Goal: Task Accomplishment & Management: Manage account settings

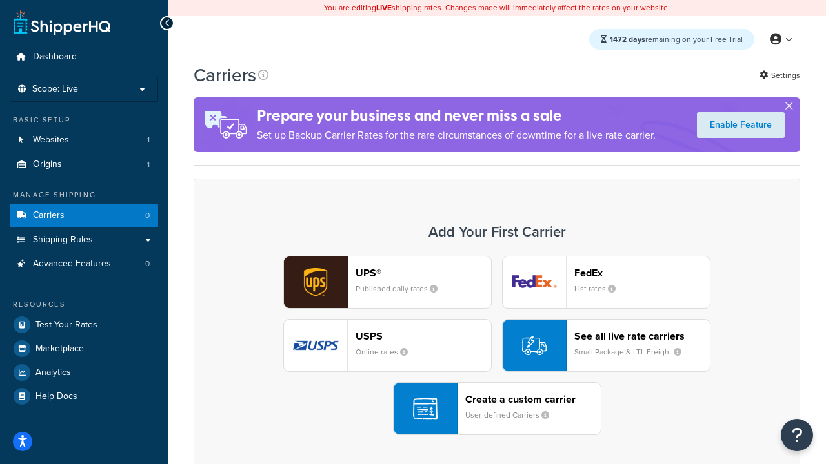
click at [497, 346] on div "UPS® Published daily rates FedEx List rates USPS Online rates See all live rate…" at bounding box center [496, 345] width 579 height 179
click at [642, 273] on header "FedEx" at bounding box center [641, 273] width 135 height 12
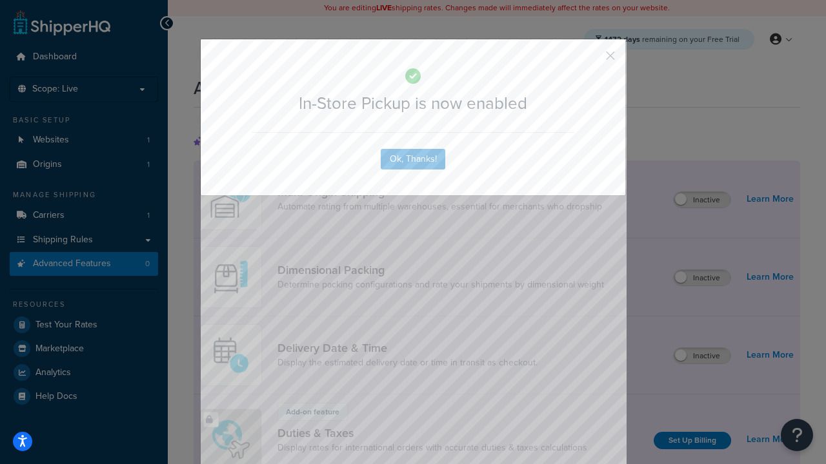
scroll to position [419, 0]
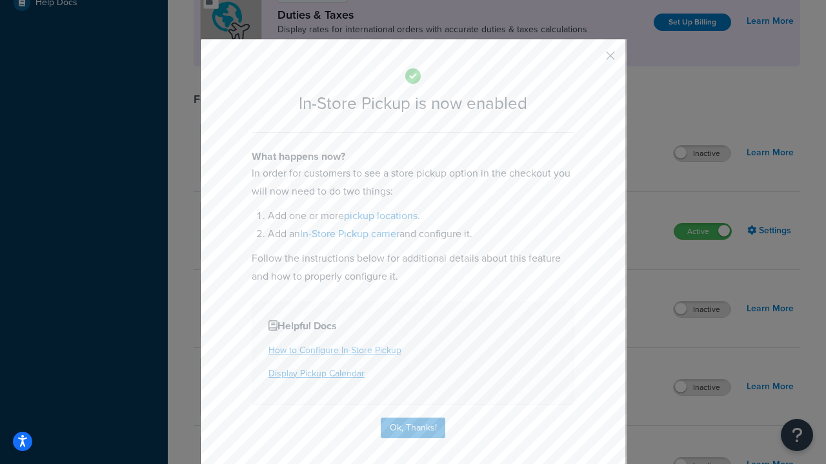
click at [591, 60] on button "button" at bounding box center [590, 60] width 3 height 3
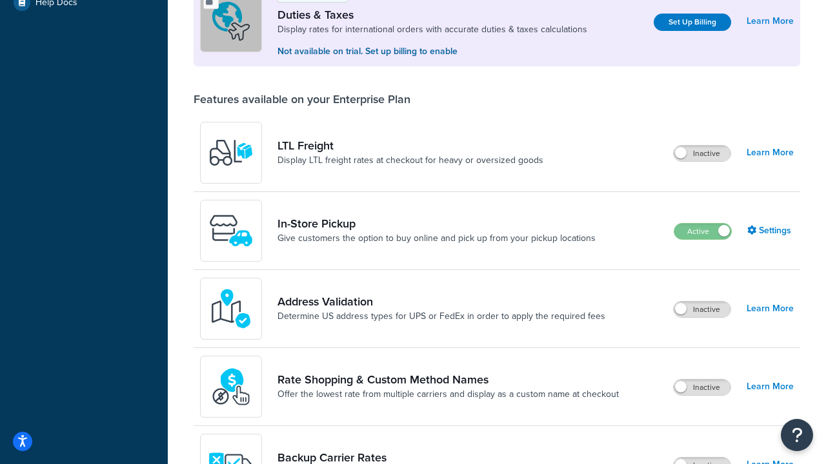
scroll to position [394, 0]
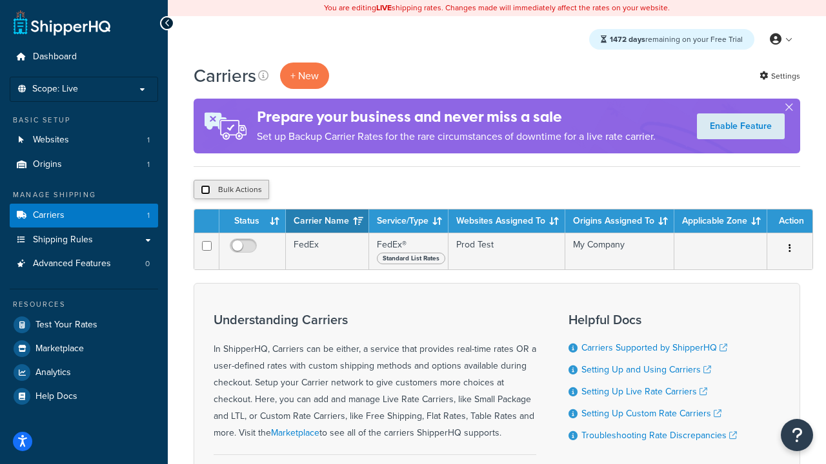
click at [205, 190] on input "checkbox" at bounding box center [206, 190] width 10 height 10
checkbox input "true"
click at [343, 190] on button "Delete" at bounding box center [344, 189] width 44 height 19
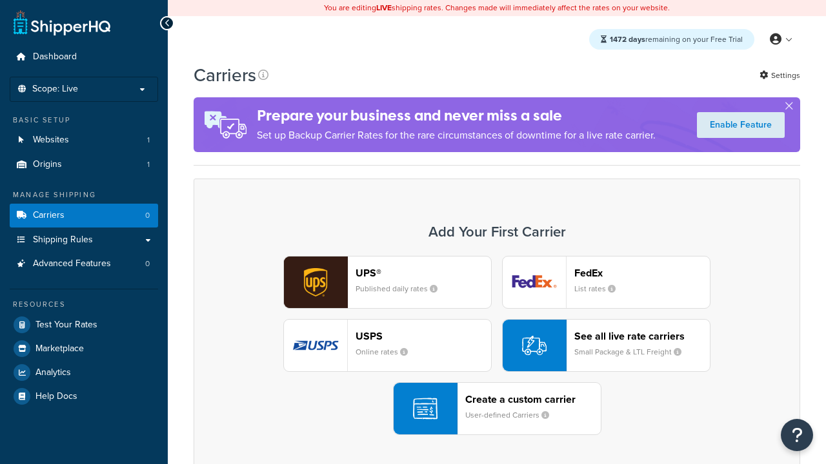
click at [497, 346] on div "UPS® Published daily rates FedEx List rates USPS Online rates See all live rate…" at bounding box center [496, 345] width 579 height 179
click at [642, 273] on header "FedEx" at bounding box center [641, 273] width 135 height 12
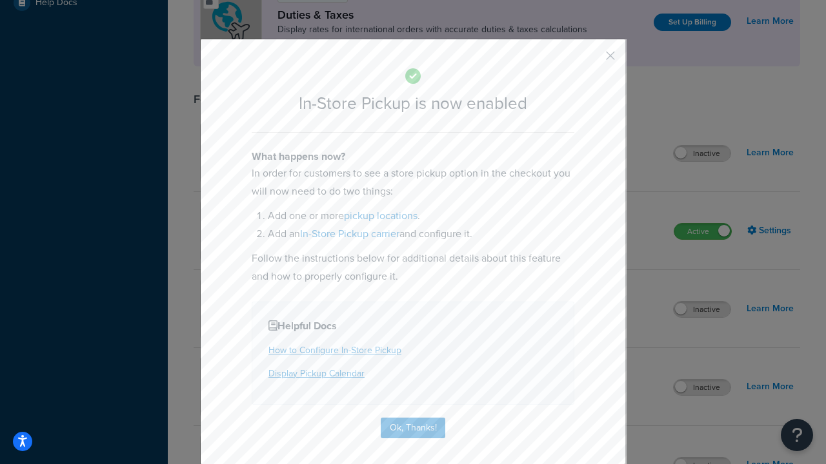
click at [591, 60] on button "button" at bounding box center [590, 60] width 3 height 3
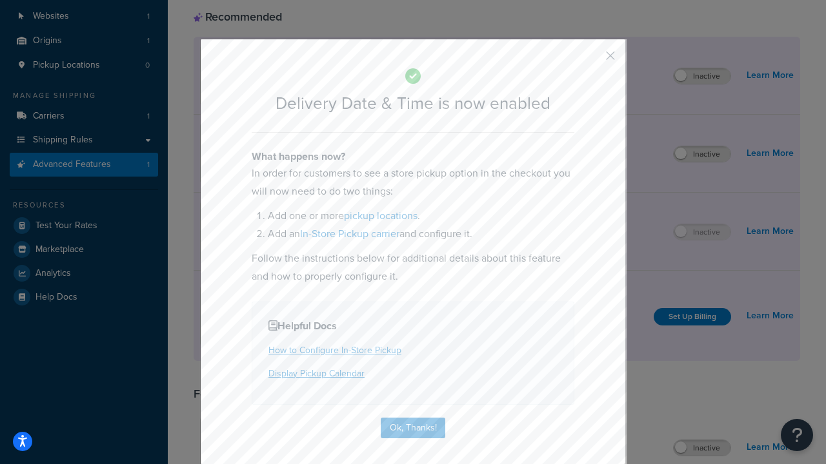
click at [591, 60] on button "button" at bounding box center [590, 60] width 3 height 3
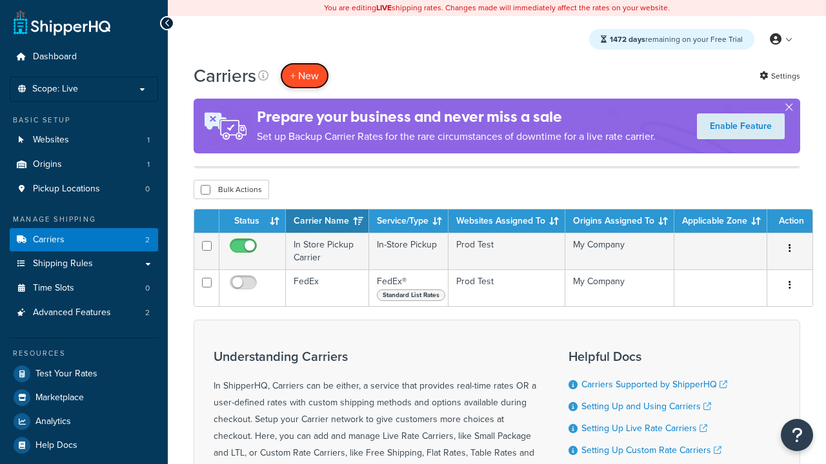
click at [304, 63] on button "+ New" at bounding box center [304, 76] width 49 height 26
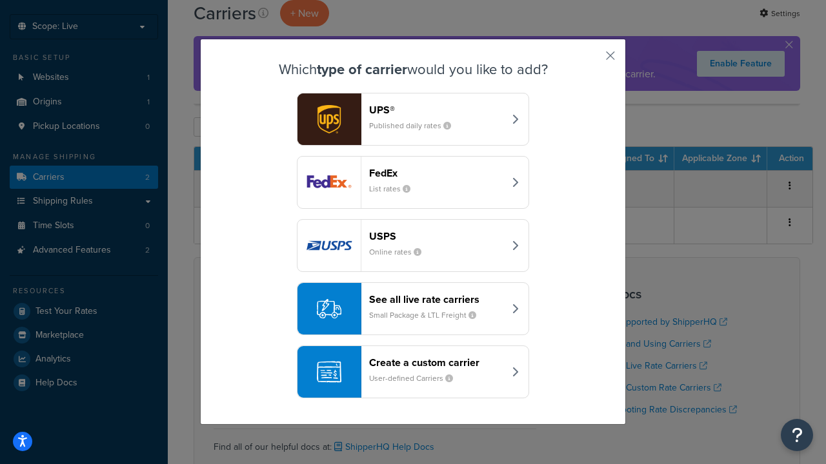
click at [413, 372] on div "Create a custom carrier User-defined Carriers" at bounding box center [436, 372] width 135 height 31
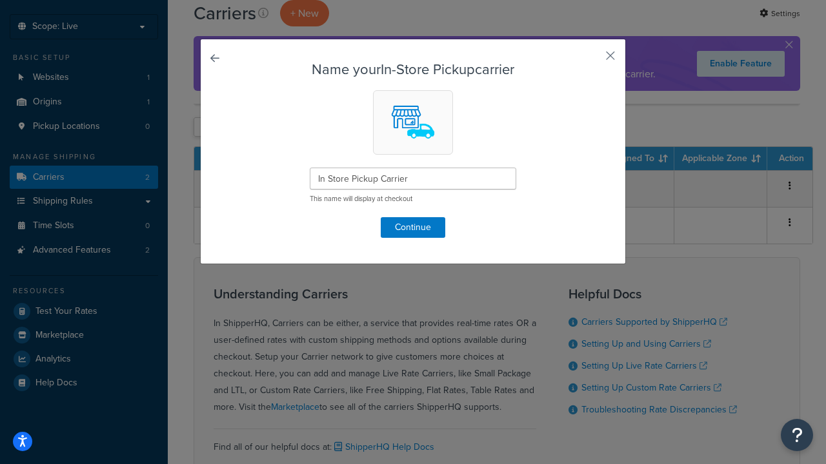
click at [591, 60] on button "button" at bounding box center [590, 60] width 3 height 3
click at [205, 127] on input "checkbox" at bounding box center [206, 128] width 10 height 10
checkbox input "true"
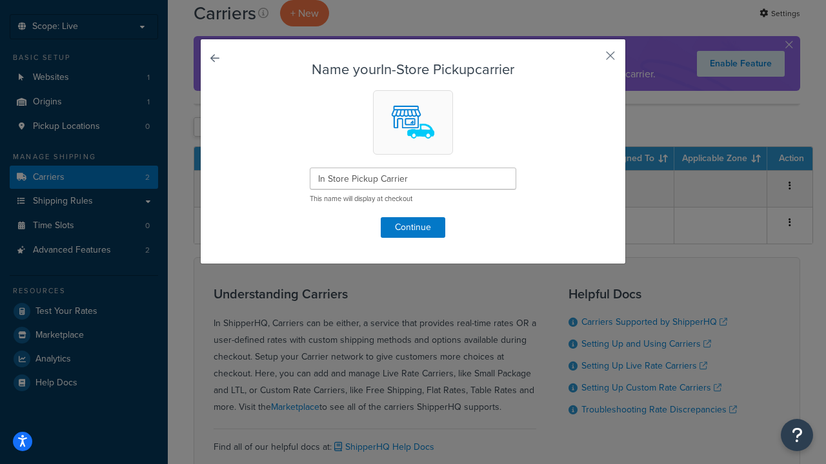
click at [0, 0] on button "Delete" at bounding box center [0, 0] width 0 height 0
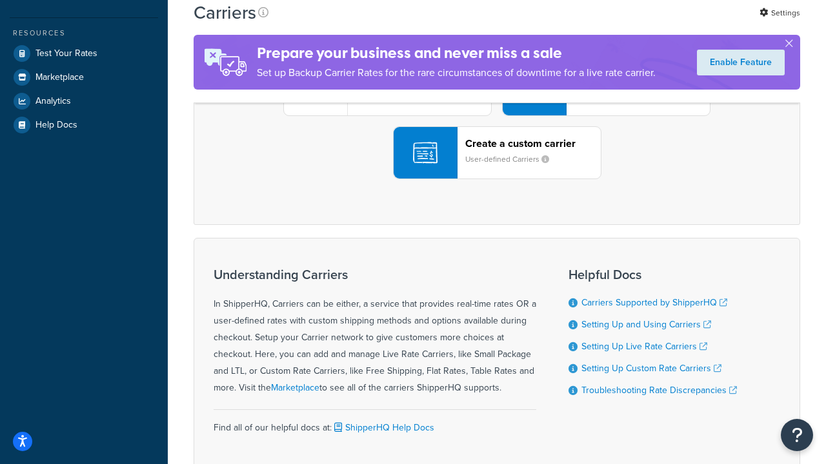
click at [497, 179] on div "UPS® Published daily rates FedEx List rates USPS Online rates See all live rate…" at bounding box center [496, 89] width 579 height 179
click at [497, 168] on div "Create a custom carrier User-defined Carriers" at bounding box center [532, 152] width 135 height 31
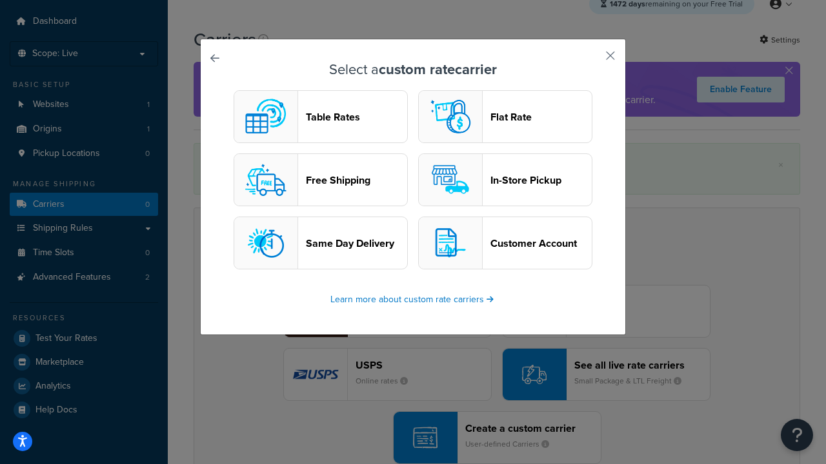
click at [505, 180] on header "In-Store Pickup" at bounding box center [540, 180] width 101 height 12
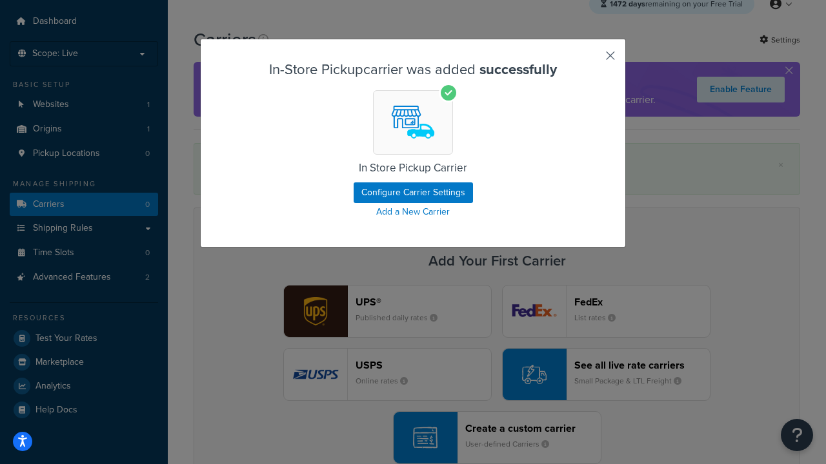
click at [591, 60] on button "button" at bounding box center [590, 60] width 3 height 3
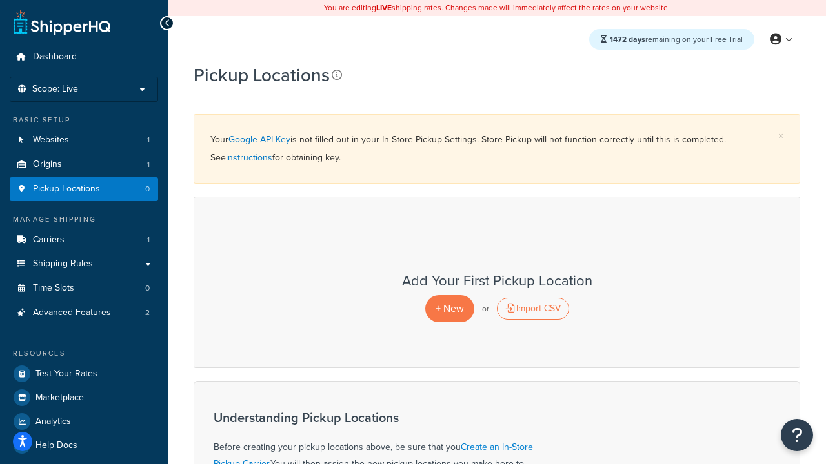
click at [335, 75] on icon at bounding box center [336, 75] width 10 height 10
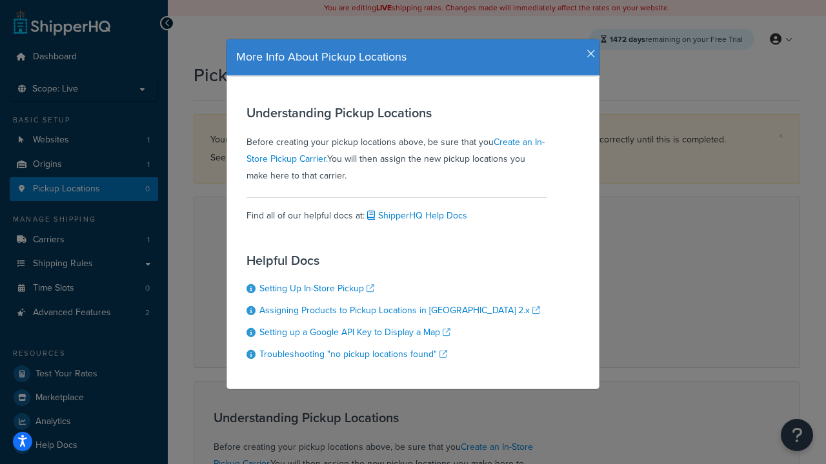
click at [588, 49] on icon "button" at bounding box center [590, 54] width 9 height 12
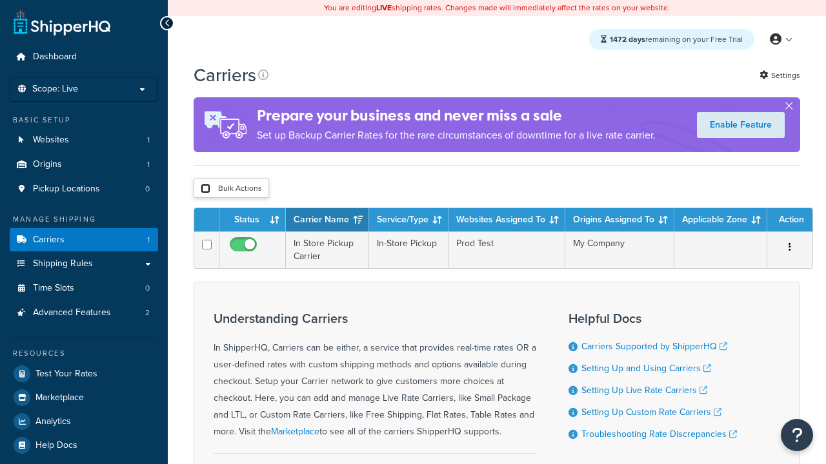
click at [205, 188] on input "checkbox" at bounding box center [206, 189] width 10 height 10
checkbox input "true"
click at [0, 0] on button "Delete" at bounding box center [0, 0] width 0 height 0
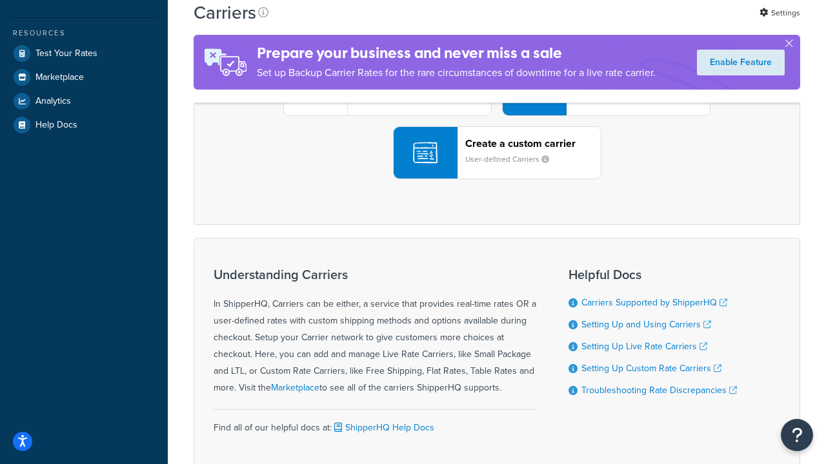
click at [497, 179] on div "UPS® Published daily rates FedEx List rates USPS Online rates See all live rate…" at bounding box center [496, 89] width 579 height 179
click at [642, 23] on header "FedEx" at bounding box center [641, 17] width 135 height 12
